Goal: Check status: Check status

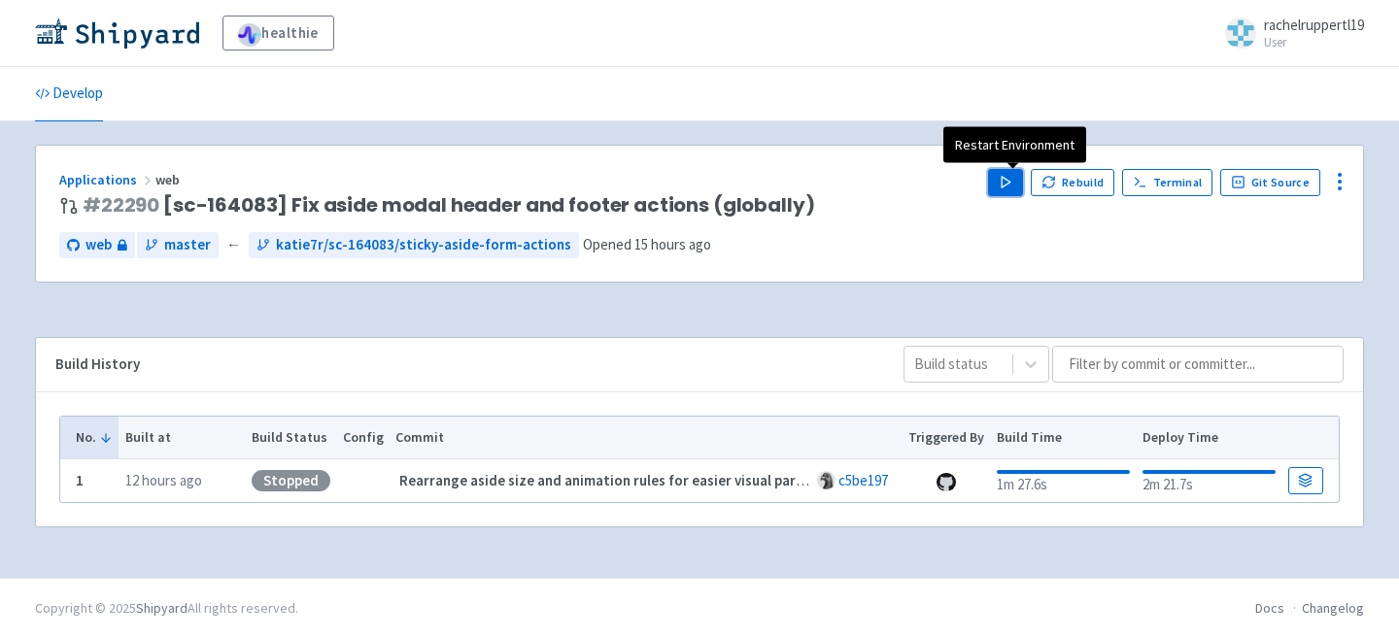
click at [1010, 181] on polygon "button" at bounding box center [1006, 182] width 9 height 11
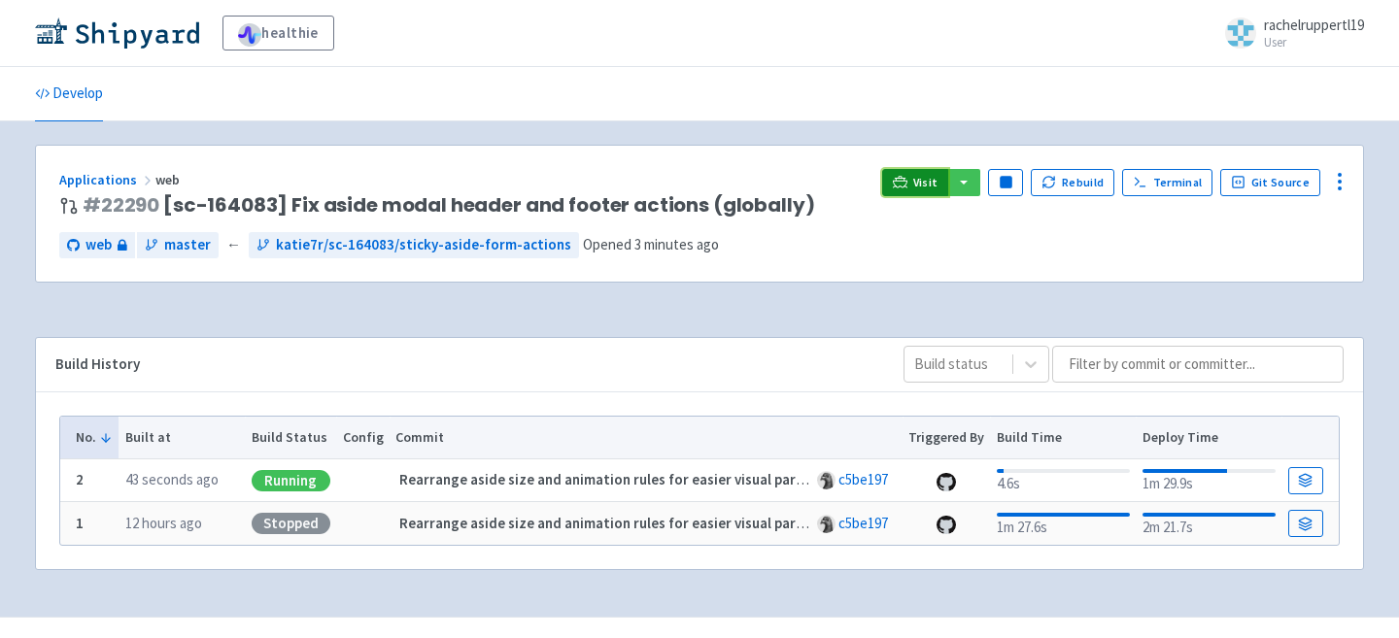
click at [939, 187] on span "Visit" at bounding box center [925, 183] width 25 height 16
